Goal: Task Accomplishment & Management: Use online tool/utility

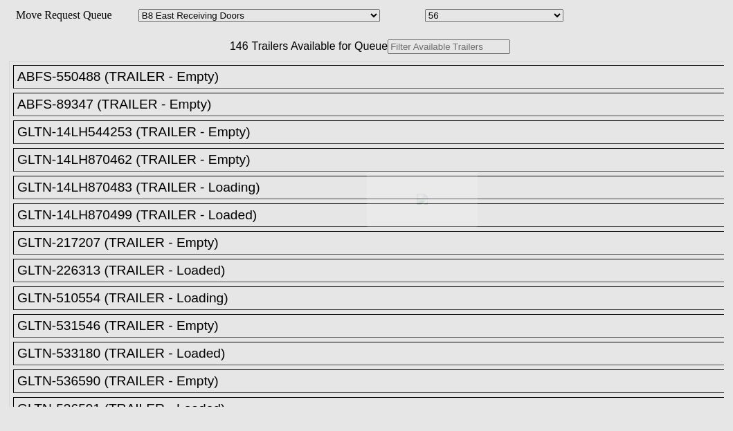
select select "536"
select select "8224"
click at [262, 80] on div at bounding box center [366, 215] width 733 height 431
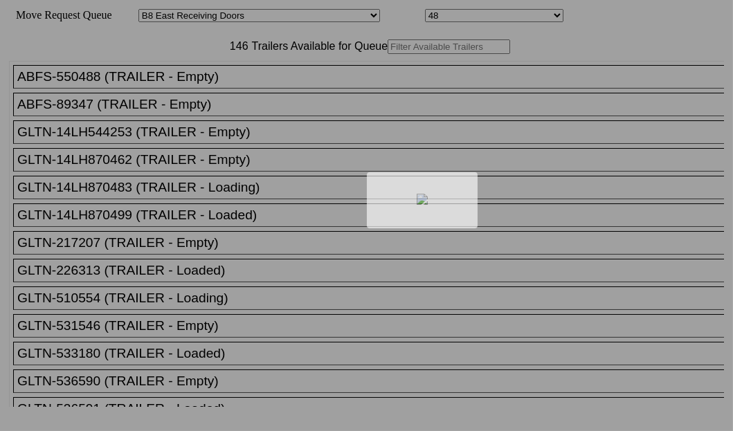
click at [257, 86] on div at bounding box center [366, 215] width 733 height 431
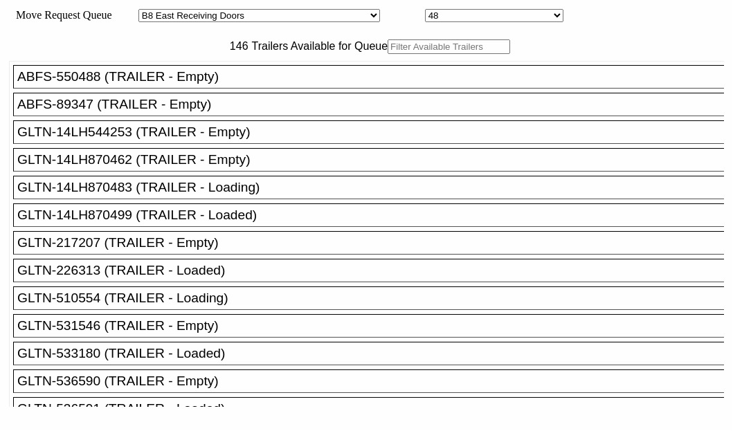
click at [388, 54] on input "text" at bounding box center [449, 46] width 122 height 15
paste input "XPOU412496"
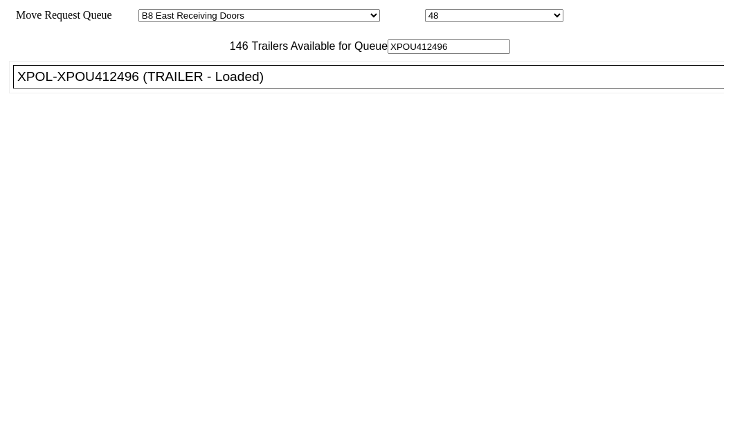
type input "XPOU412496"
drag, startPoint x: 86, startPoint y: 131, endPoint x: 95, endPoint y: 135, distance: 9.9
click at [91, 84] on div "XPOL-XPOU412496 (TRAILER - Loaded)" at bounding box center [374, 76] width 715 height 15
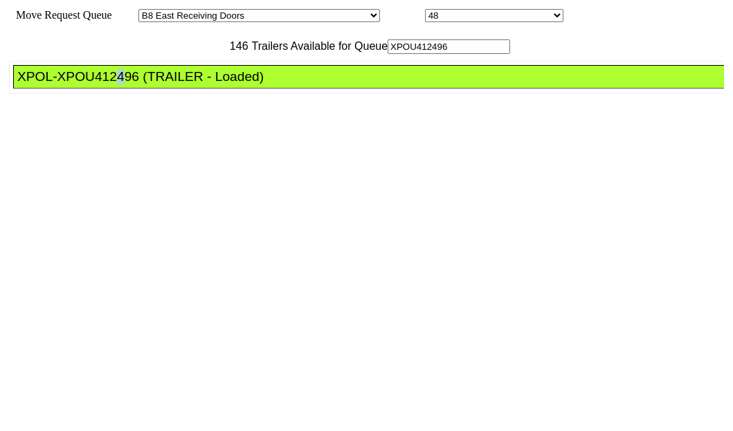
click at [95, 84] on div "XPOL-XPOU412496 (TRAILER - Loaded)" at bounding box center [374, 76] width 715 height 15
click at [116, 84] on div "XPOL-XPOU412496 (TRAILER - Loaded)" at bounding box center [374, 76] width 715 height 15
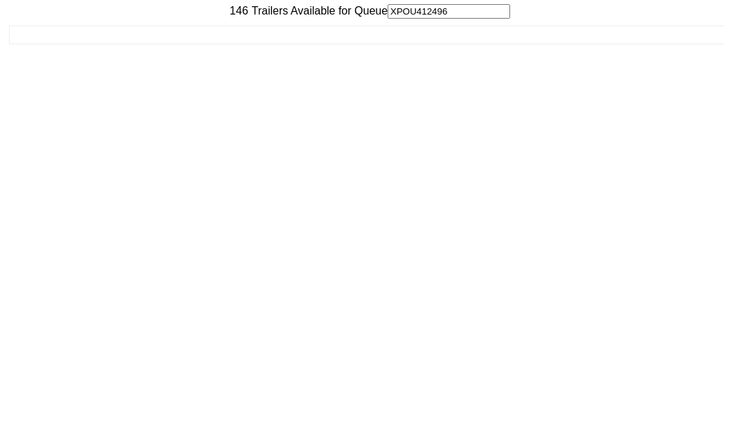
scroll to position [55, 0]
